Goal: Task Accomplishment & Management: Manage account settings

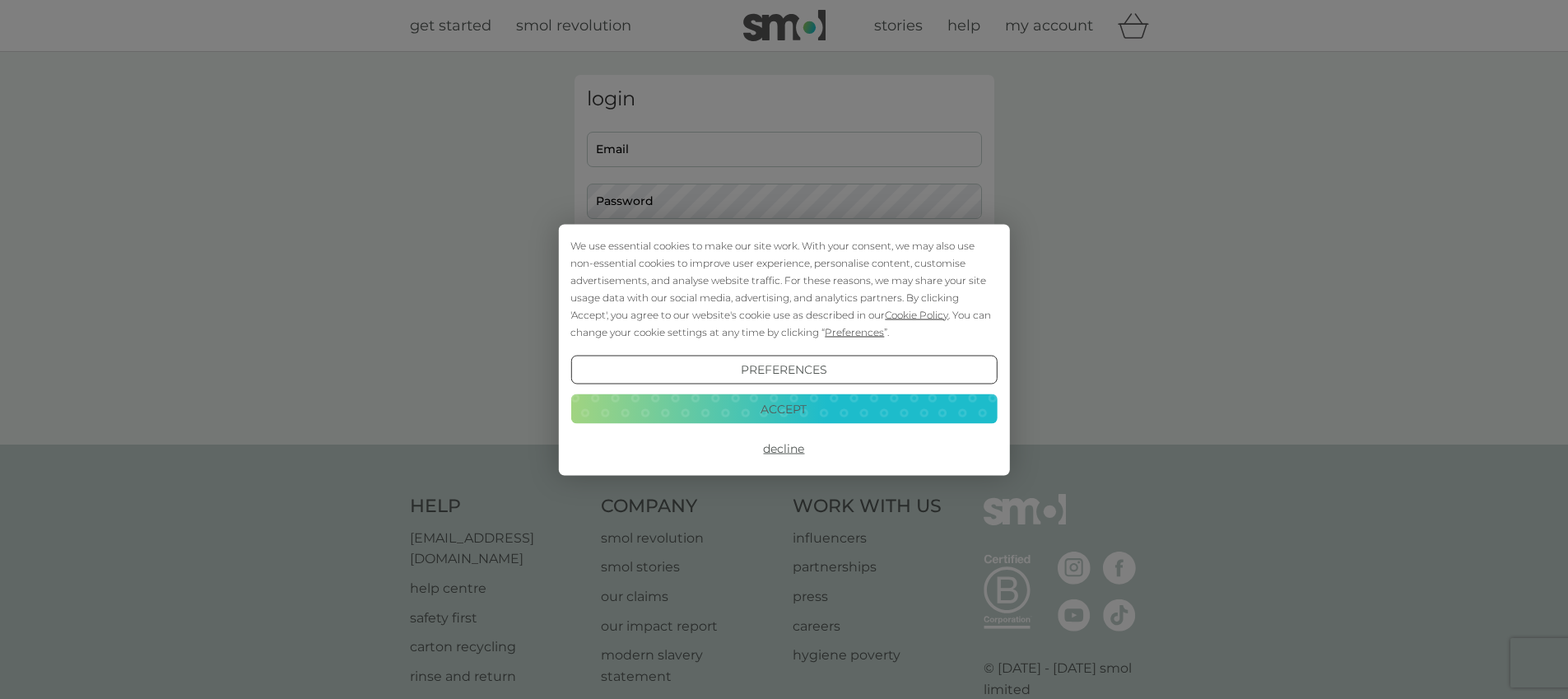
click at [790, 450] on button "Decline" at bounding box center [783, 448] width 426 height 29
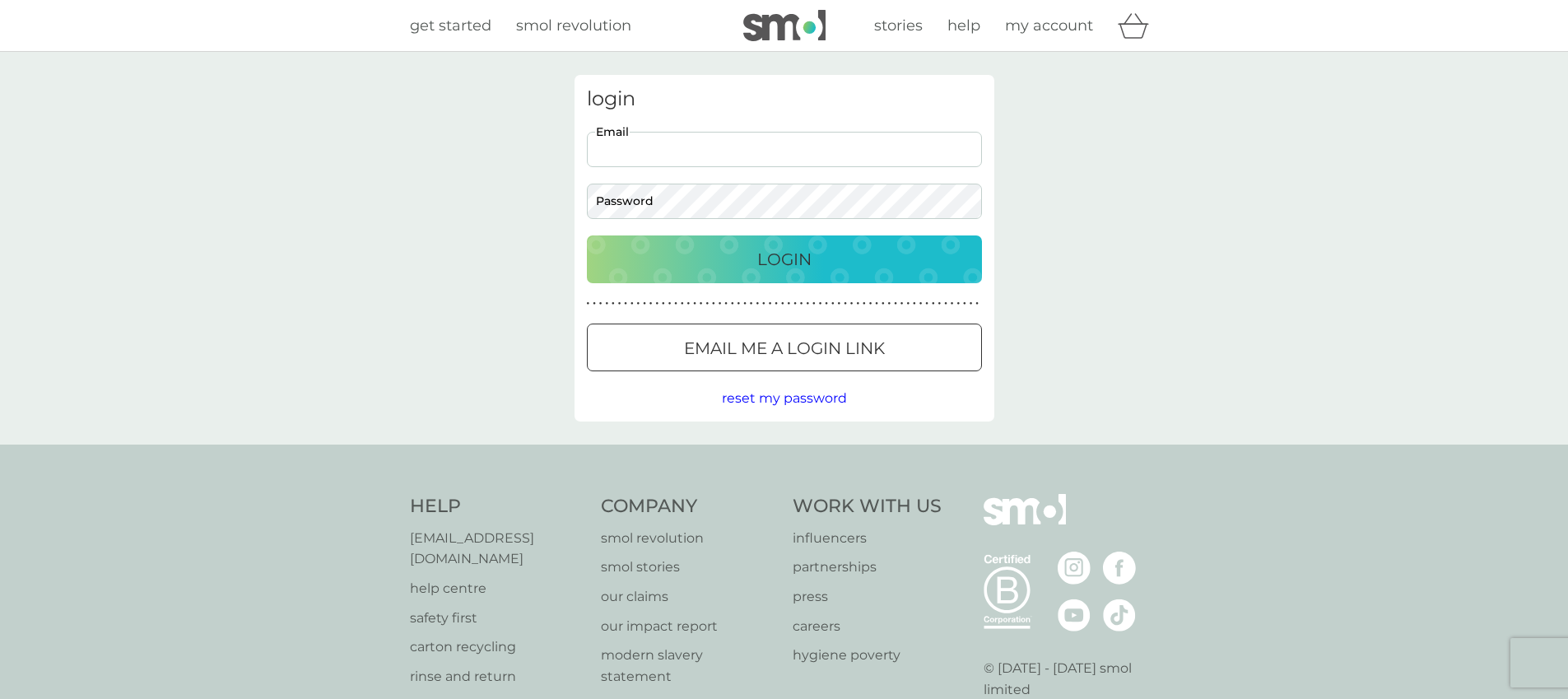
click at [641, 146] on input "Email" at bounding box center [784, 149] width 395 height 35
type input "lisa.instone@hotmail.co.uk"
click at [784, 276] on button "Login" at bounding box center [784, 259] width 395 height 48
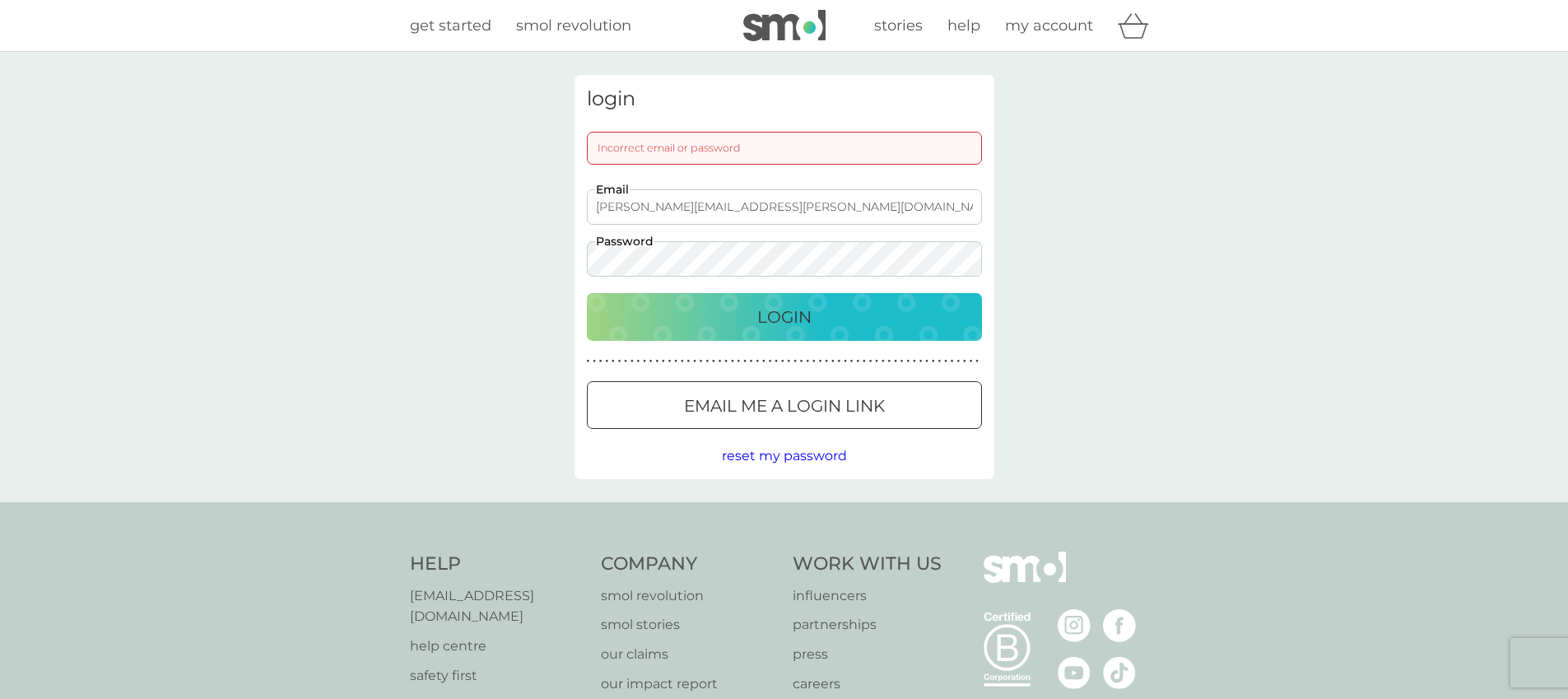
click at [778, 311] on p "Login" at bounding box center [784, 317] width 54 height 26
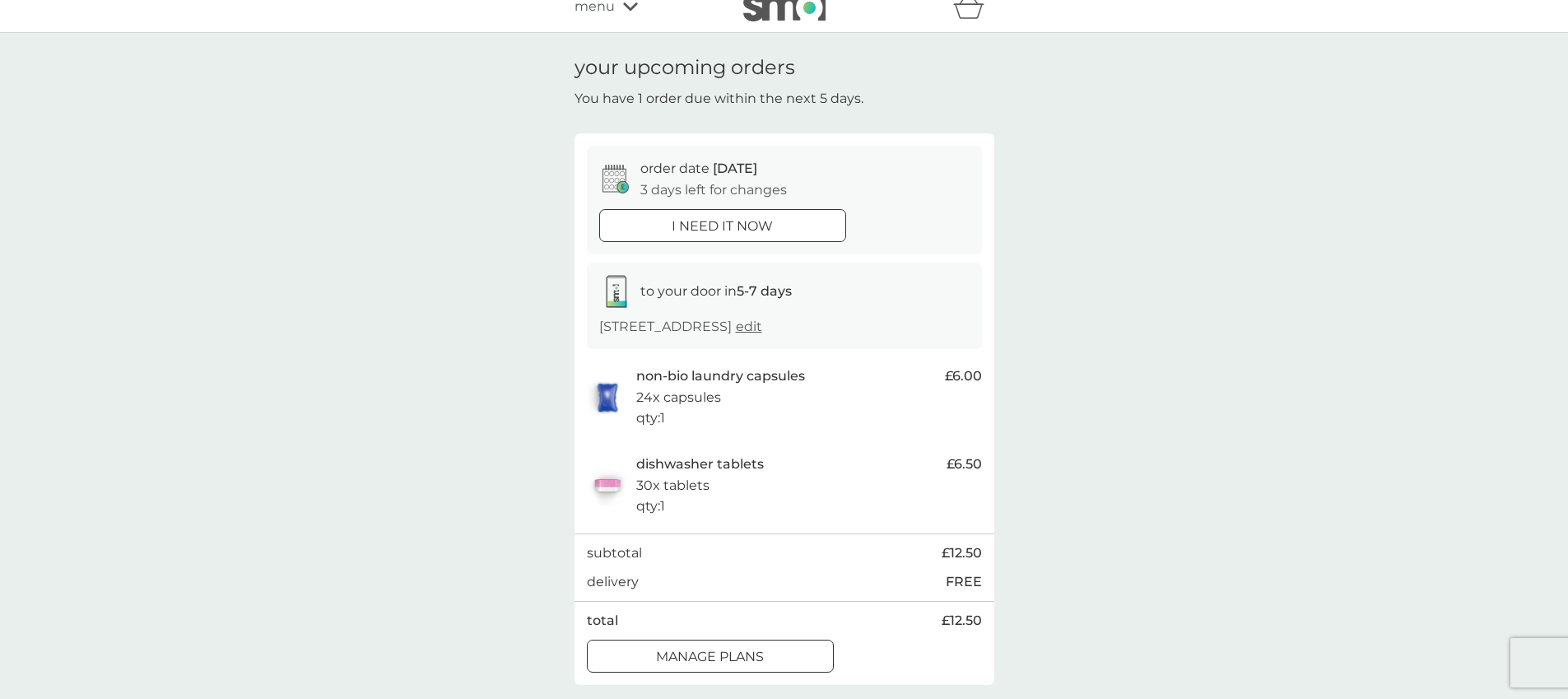
scroll to position [114, 0]
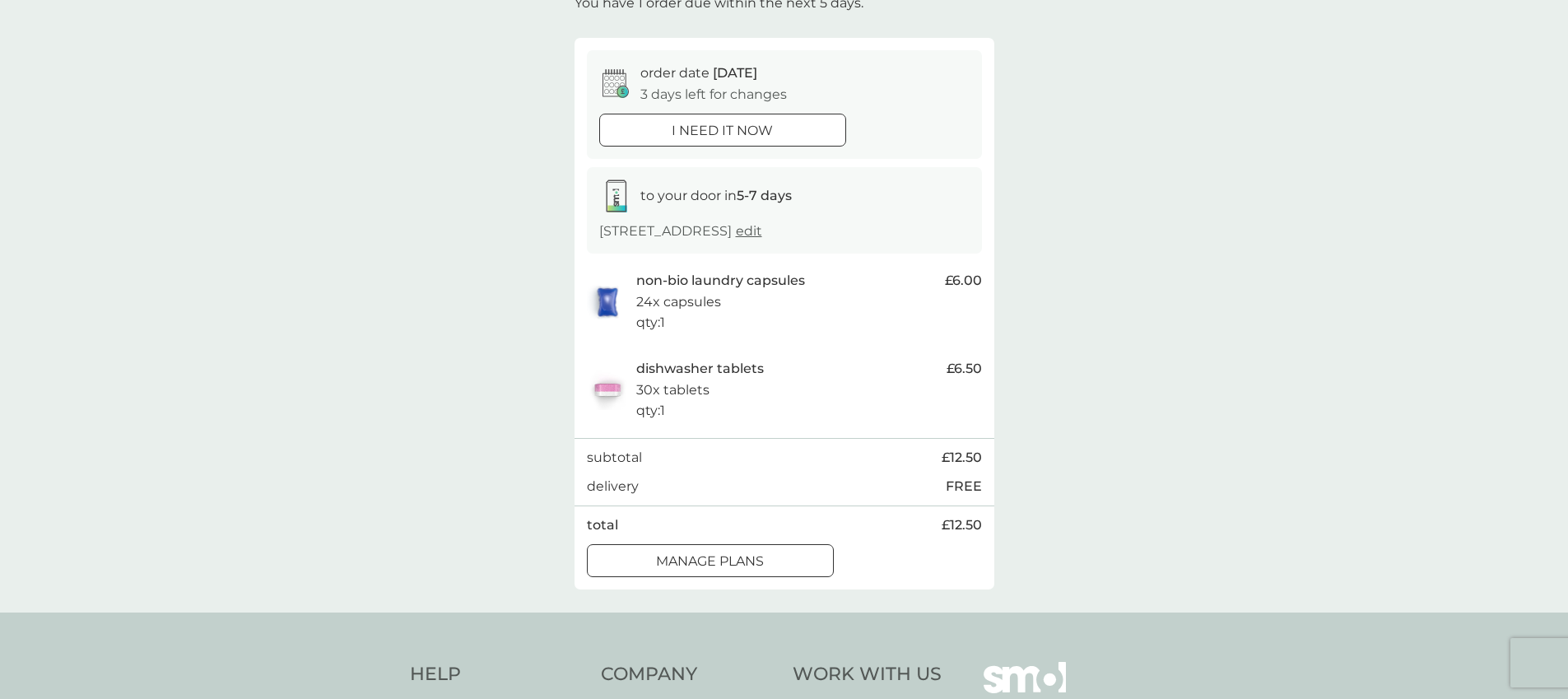
click at [722, 563] on div at bounding box center [710, 561] width 60 height 17
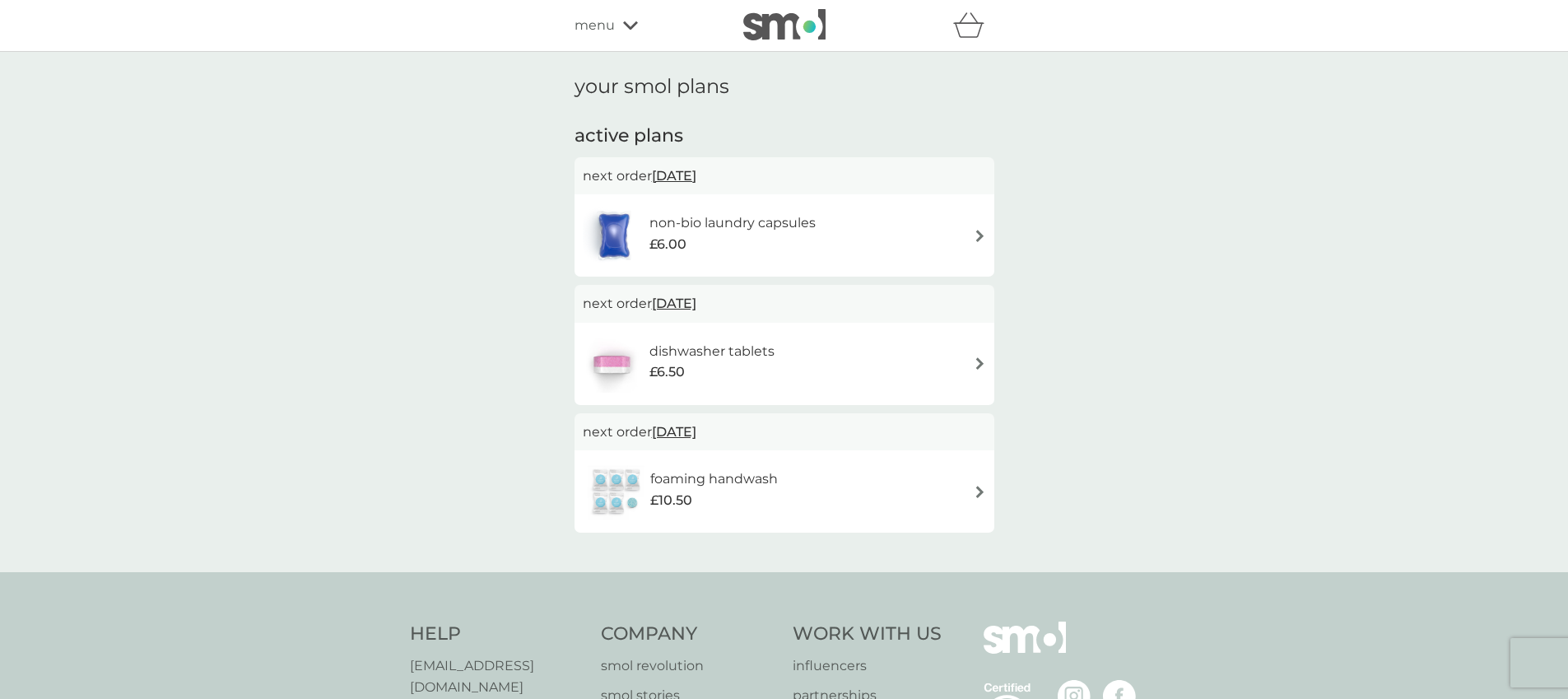
click at [786, 220] on h6 "non-bio laundry capsules" at bounding box center [733, 222] width 166 height 22
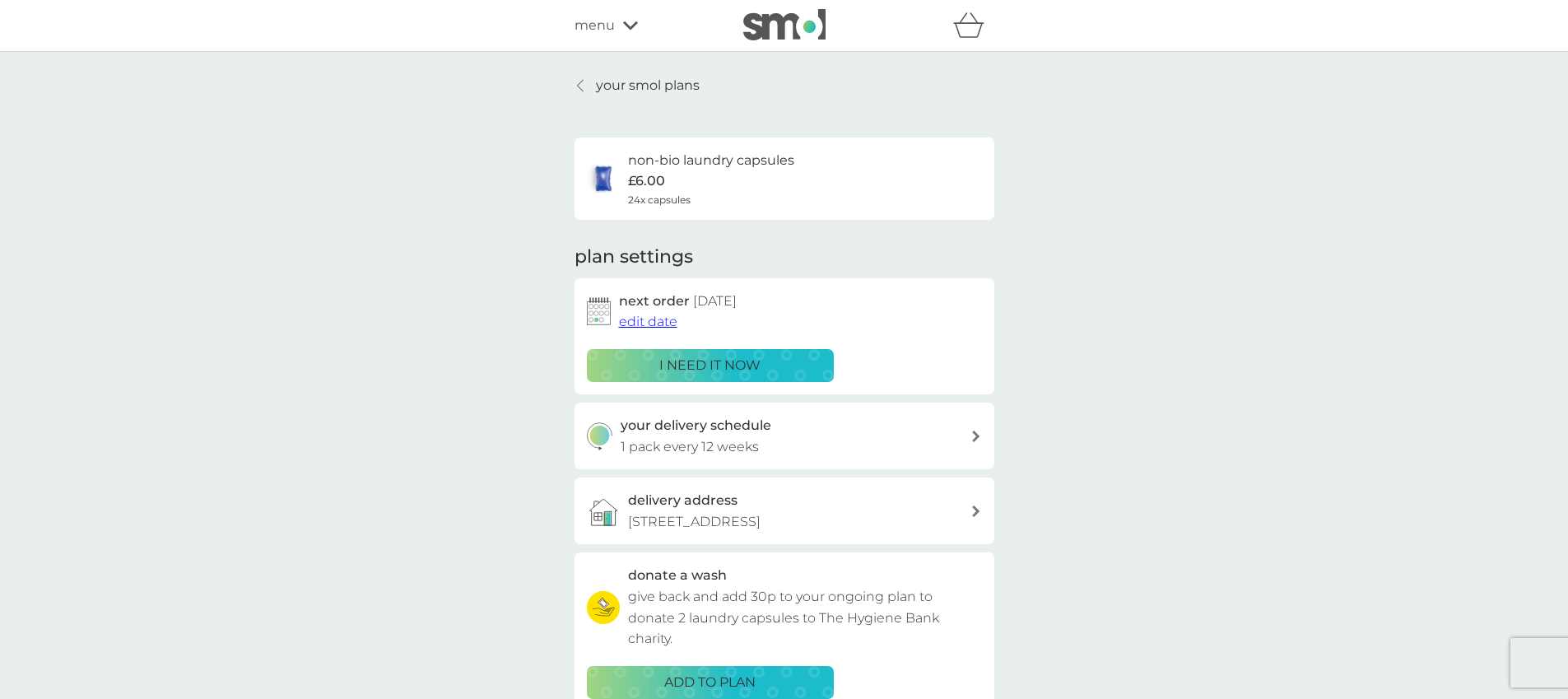
click at [645, 325] on span "edit date" at bounding box center [649, 322] width 59 height 16
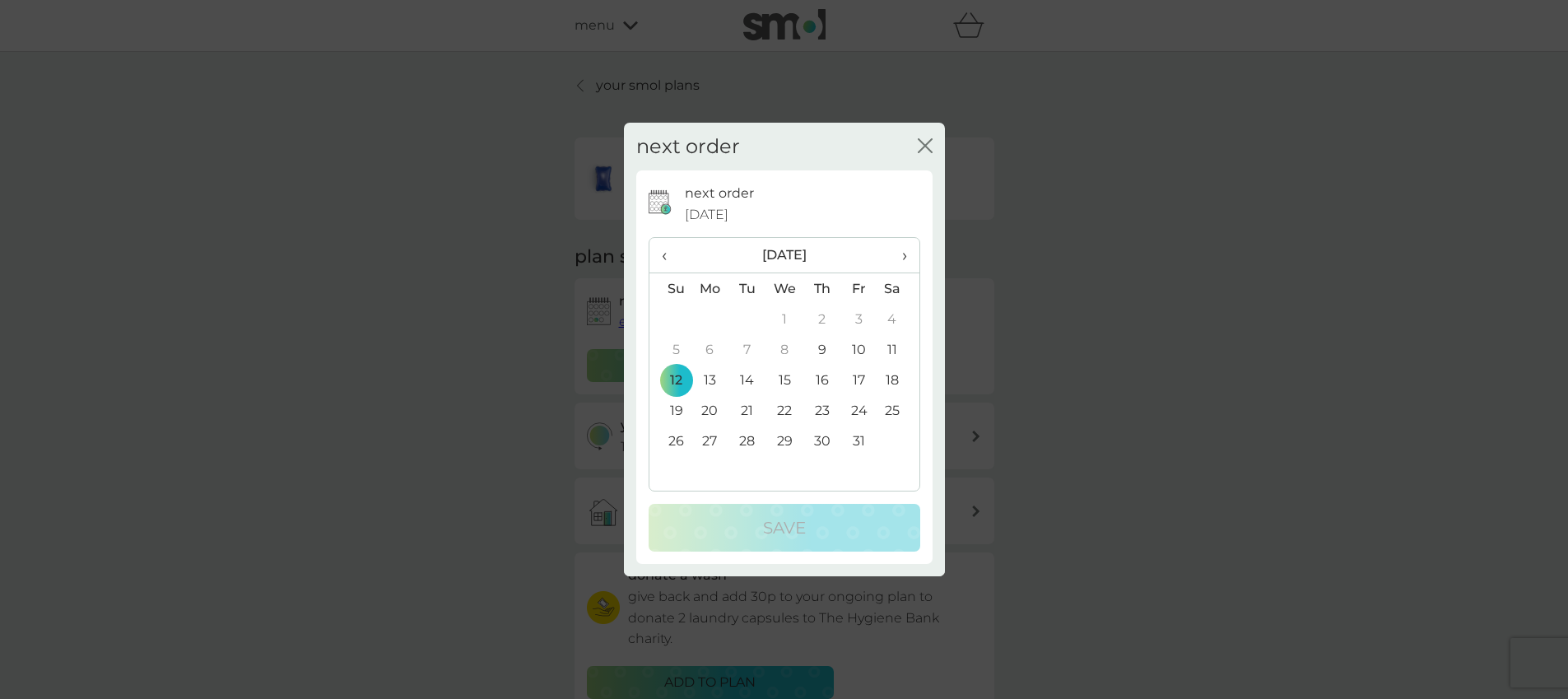
click at [902, 259] on span "›" at bounding box center [898, 255] width 16 height 35
click at [712, 377] on td "10" at bounding box center [710, 380] width 38 height 30
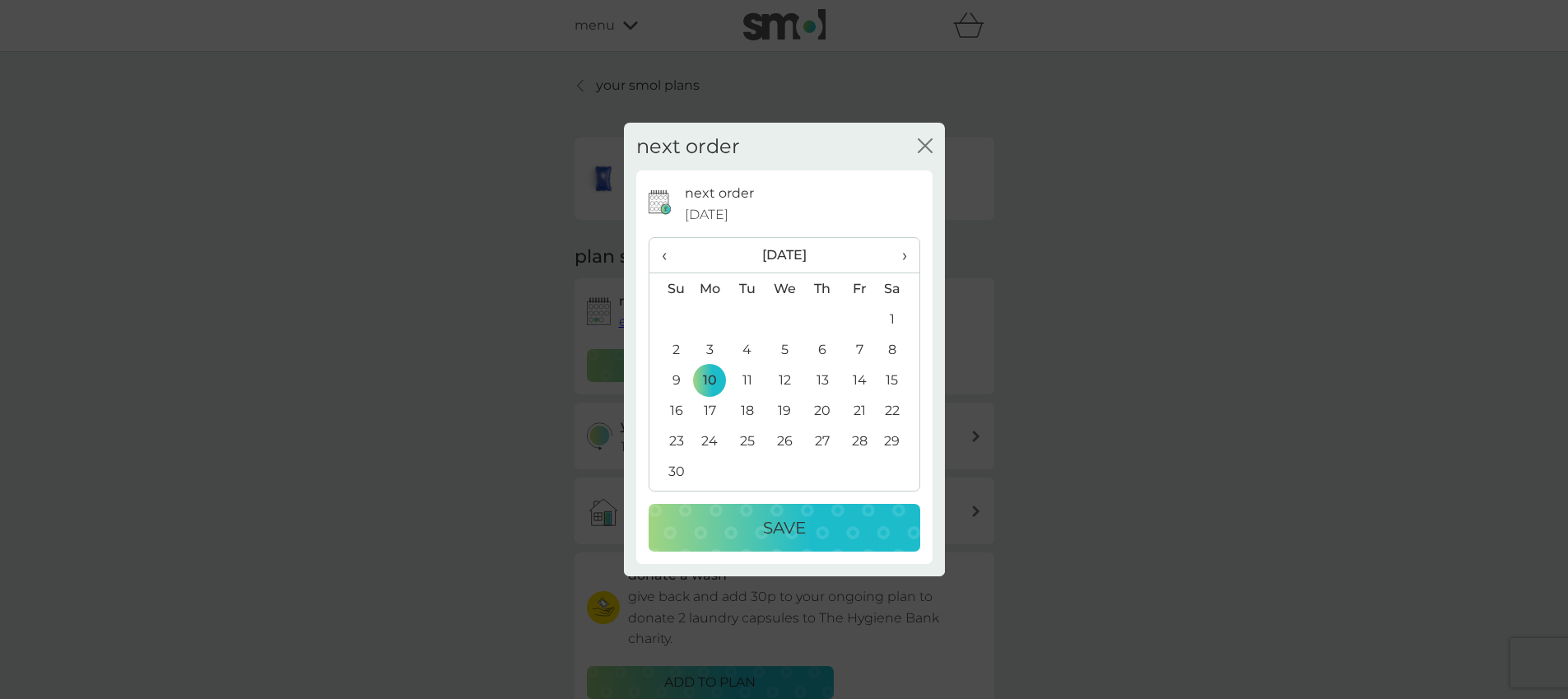
click at [773, 527] on p "Save" at bounding box center [784, 528] width 42 height 26
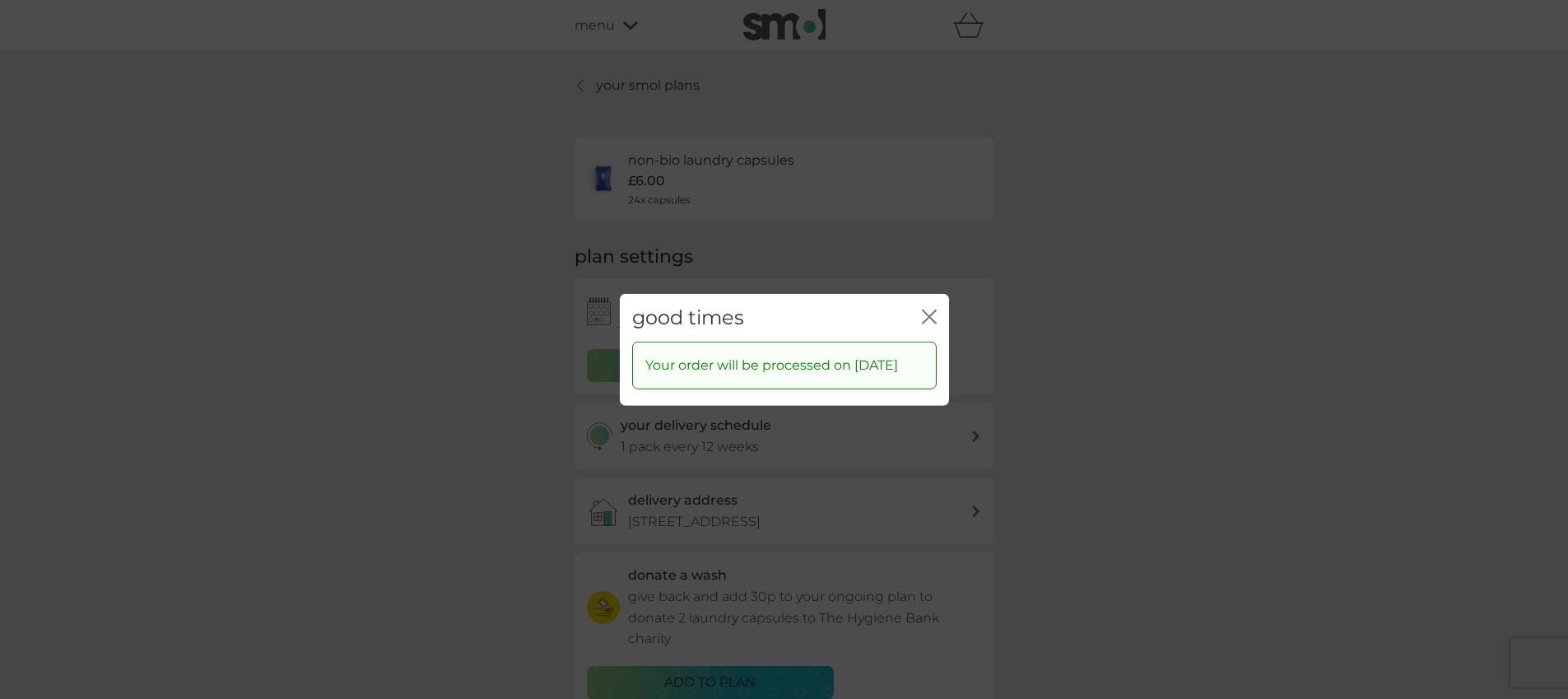
click at [932, 311] on icon "close" at bounding box center [929, 316] width 15 height 15
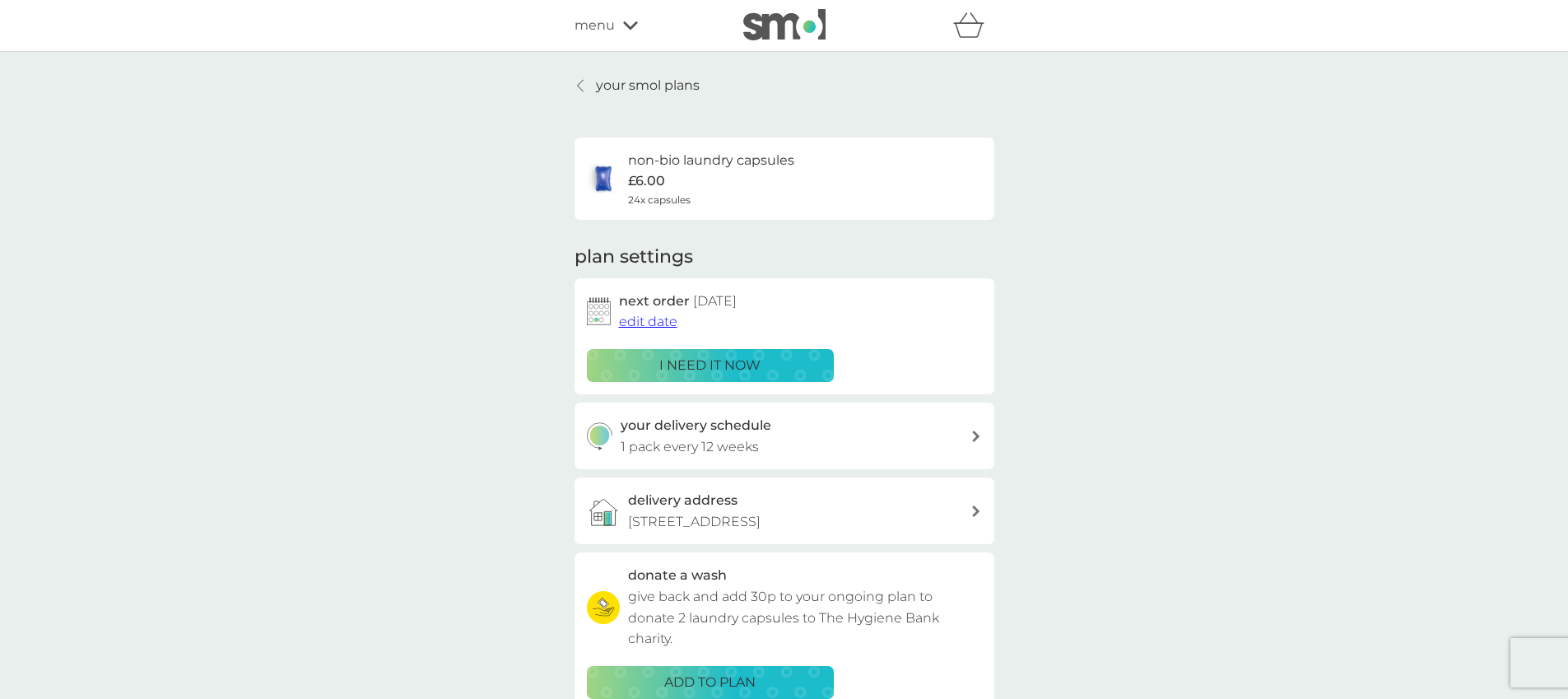
click at [625, 87] on p "your smol plans" at bounding box center [648, 86] width 104 height 22
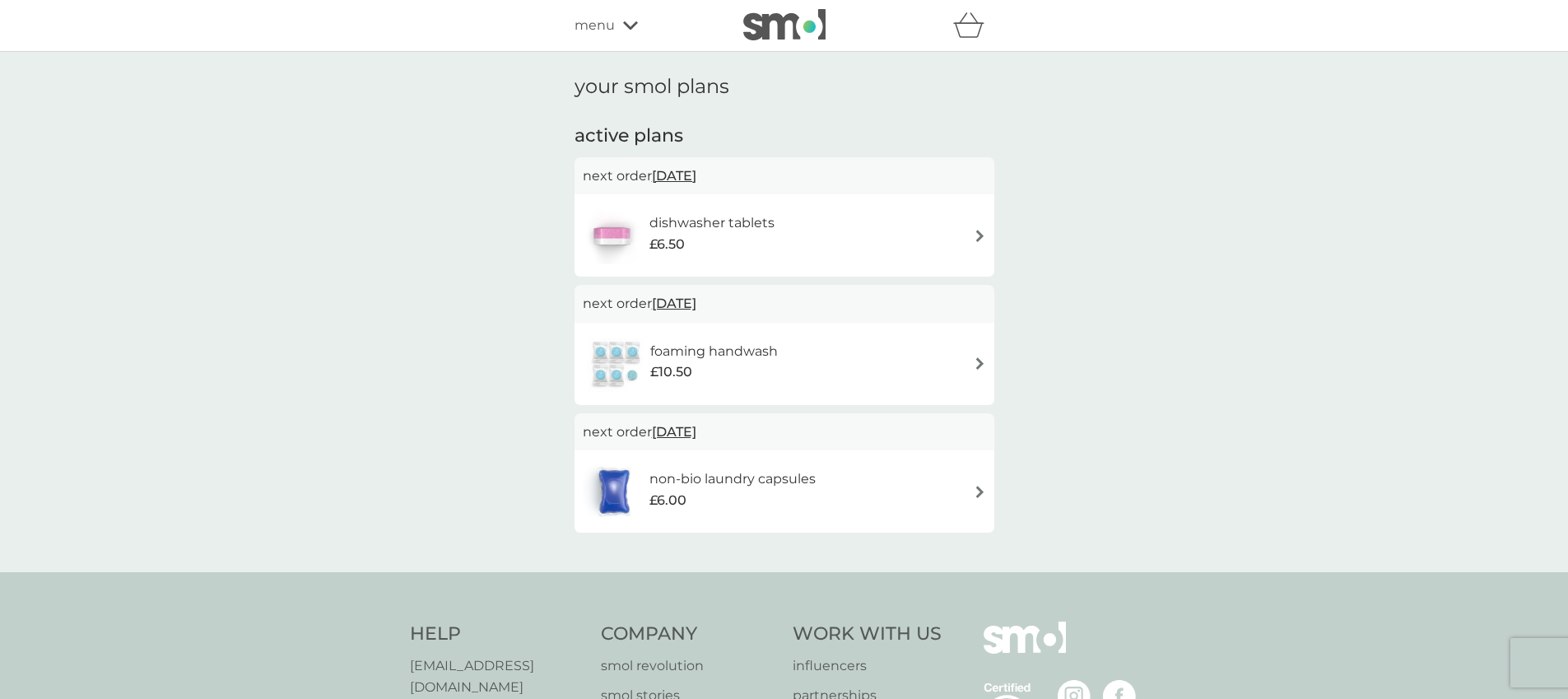
click at [696, 305] on span "[DATE]" at bounding box center [674, 303] width 44 height 32
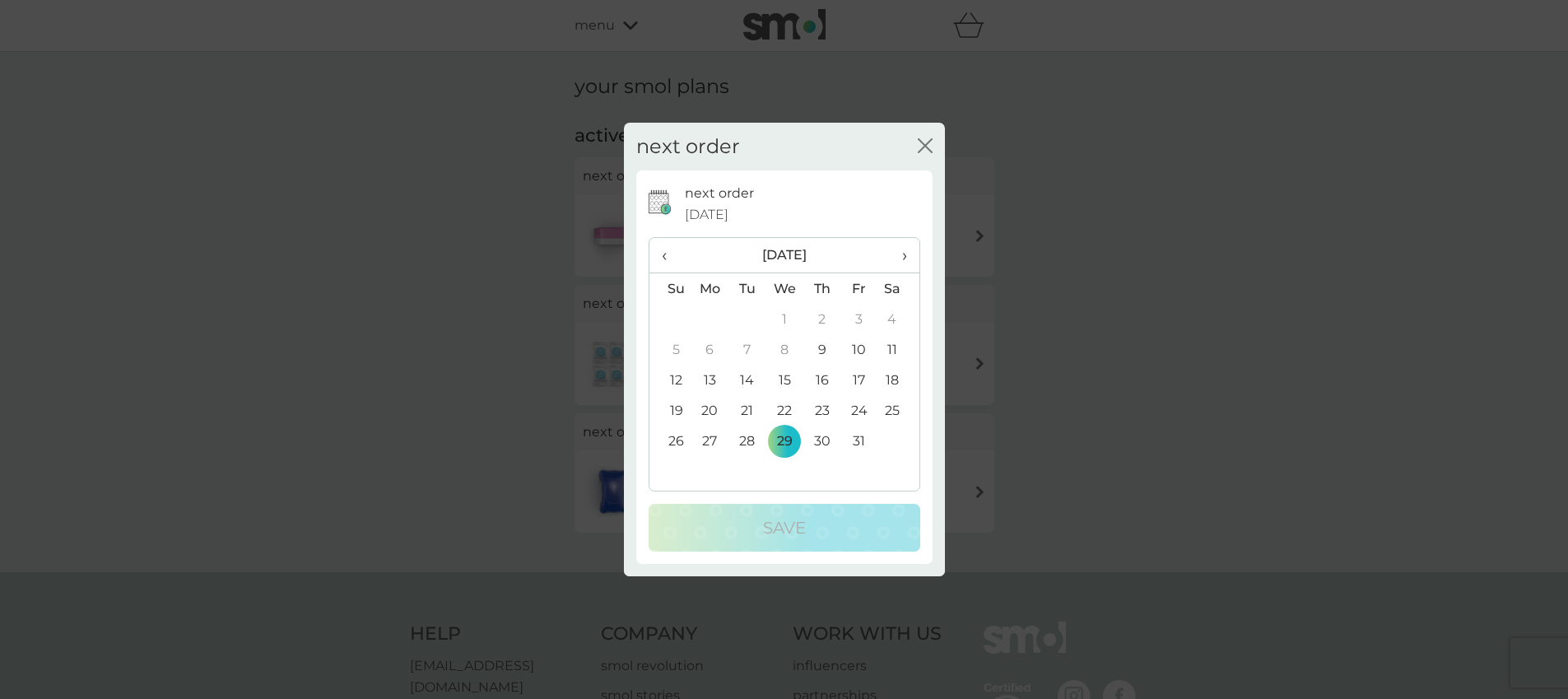
click at [914, 248] on th "›" at bounding box center [898, 255] width 42 height 35
click at [719, 373] on td "10" at bounding box center [710, 380] width 38 height 30
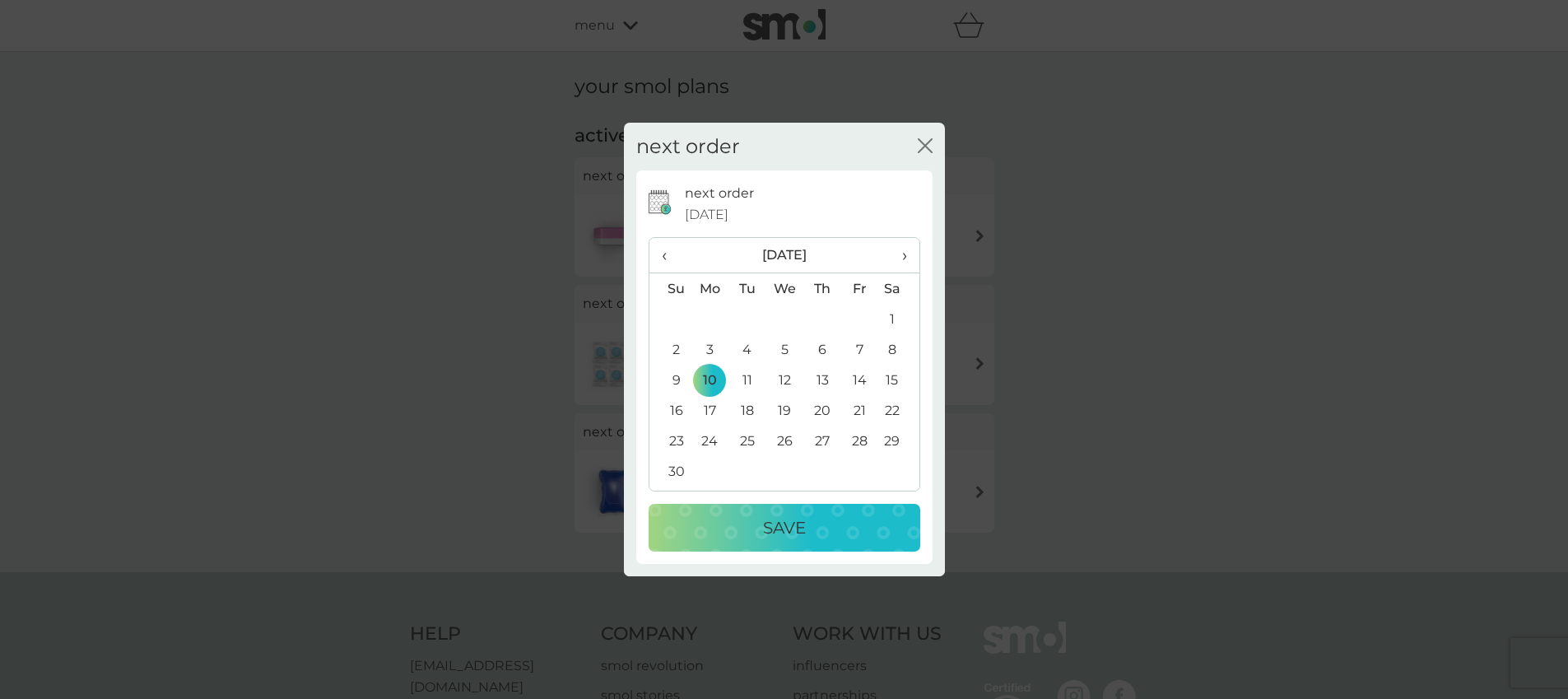
click at [807, 517] on div "Save" at bounding box center [784, 528] width 239 height 26
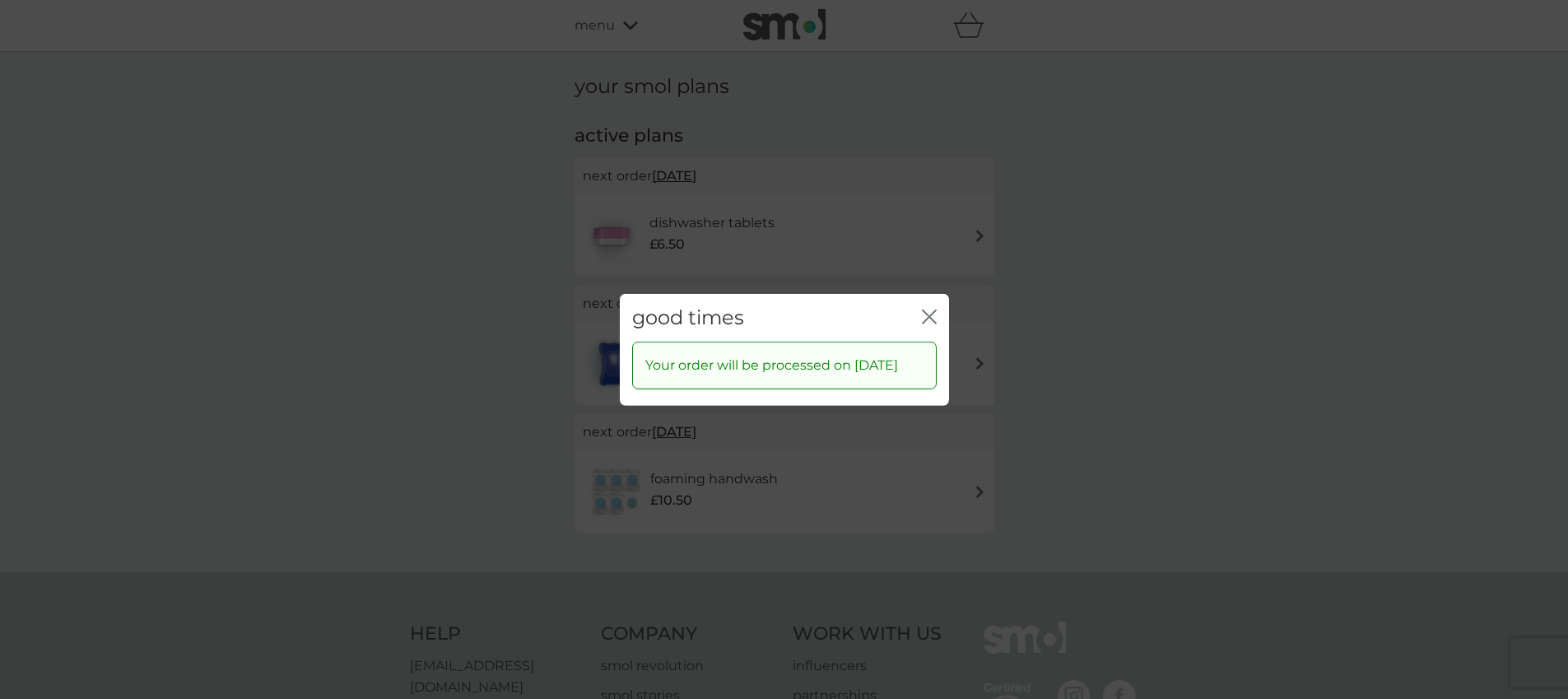
click at [930, 310] on icon "close" at bounding box center [932, 316] width 7 height 13
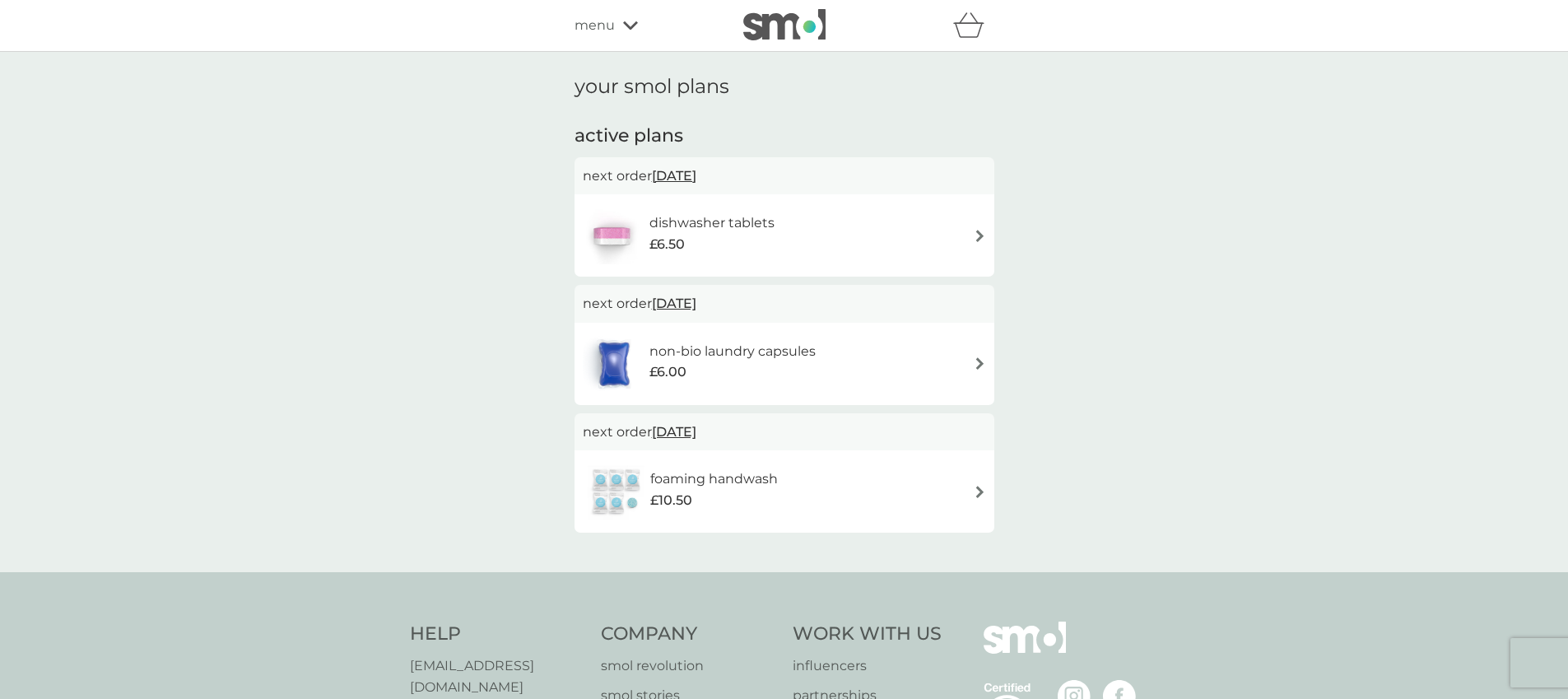
click at [696, 432] on span "[DATE]" at bounding box center [674, 432] width 44 height 32
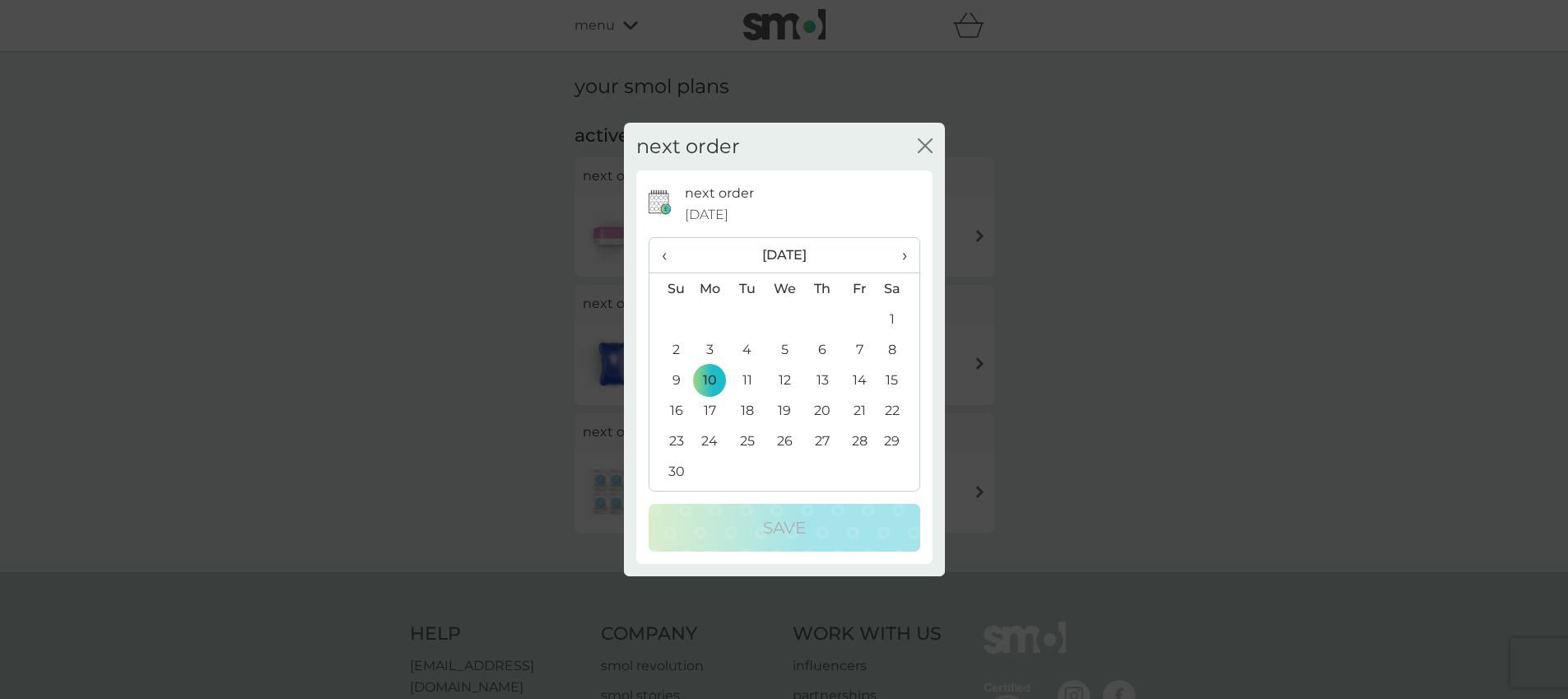
click at [901, 253] on span "›" at bounding box center [898, 255] width 16 height 35
click at [714, 350] on td "5" at bounding box center [710, 349] width 38 height 30
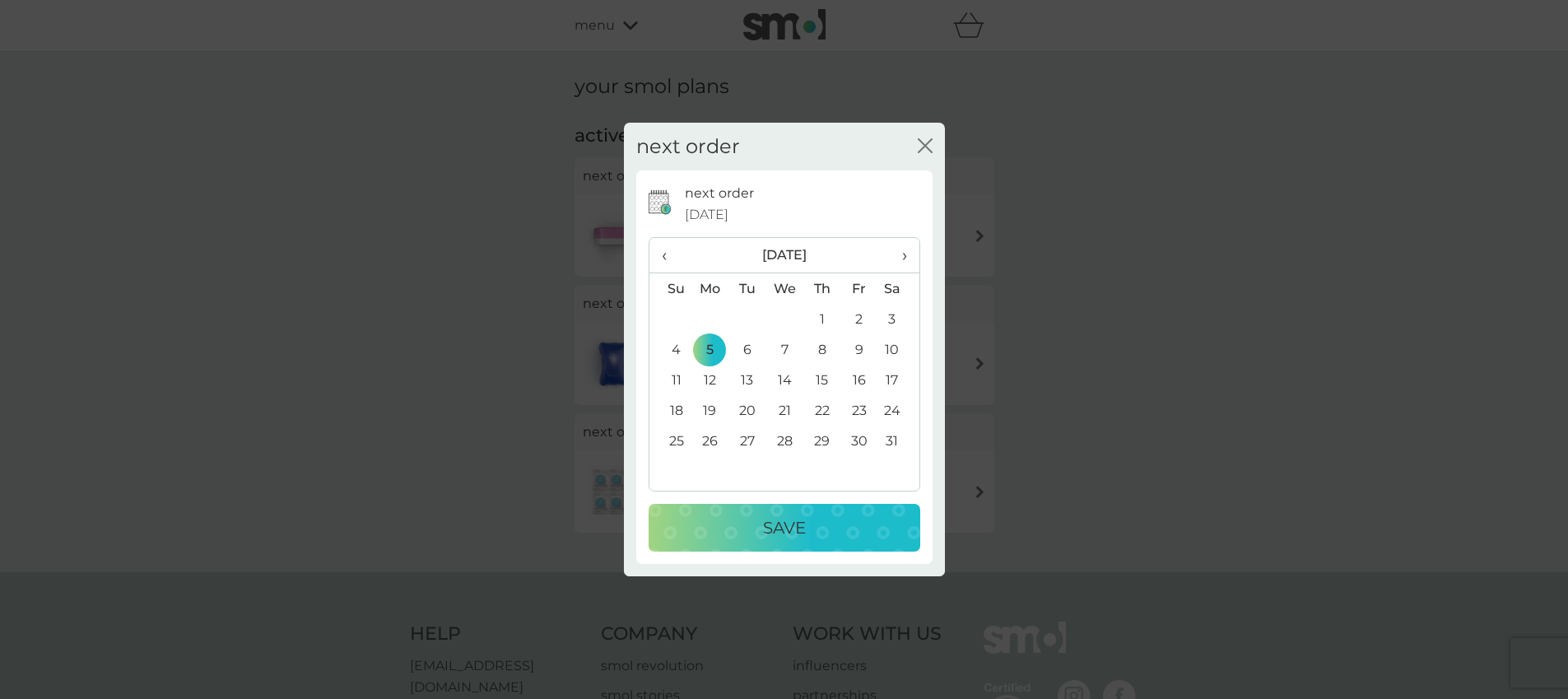
click at [801, 525] on p "Save" at bounding box center [784, 528] width 42 height 26
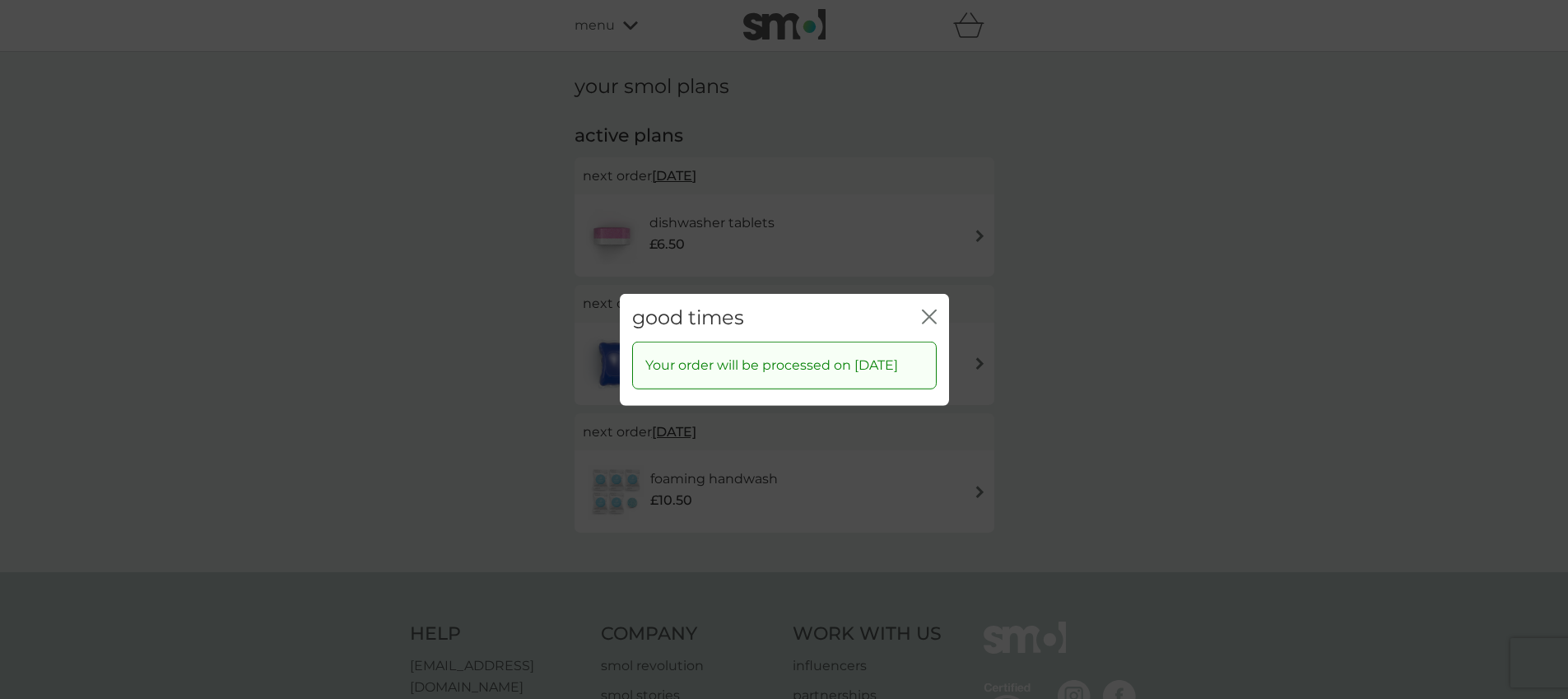
click at [925, 309] on icon "close" at bounding box center [929, 316] width 15 height 15
